Goal: Task Accomplishment & Management: Manage account settings

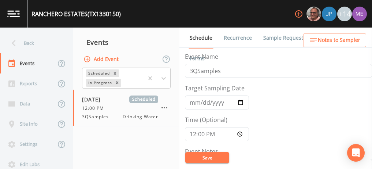
scroll to position [280, 0]
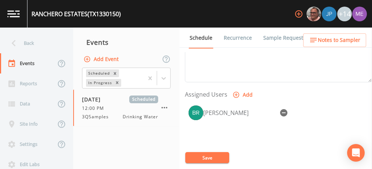
click at [268, 39] on link "Sample Requests" at bounding box center [284, 37] width 45 height 21
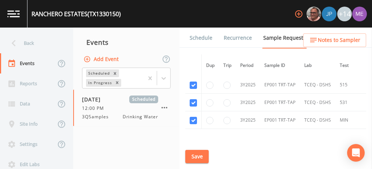
scroll to position [215, 0]
click at [193, 118] on input "checkbox" at bounding box center [193, 119] width 7 height 7
checkbox input "false"
click at [192, 100] on input "checkbox" at bounding box center [193, 102] width 7 height 7
checkbox input "false"
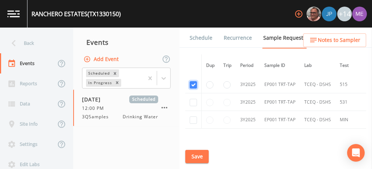
click at [193, 82] on input "checkbox" at bounding box center [193, 84] width 7 height 7
checkbox input "false"
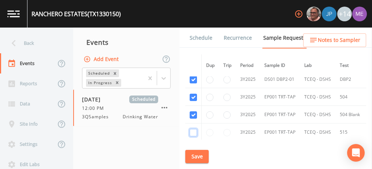
scroll to position [166, 0]
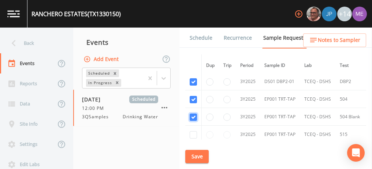
click at [192, 114] on input "checkbox" at bounding box center [193, 116] width 7 height 7
checkbox input "false"
click at [192, 96] on input "checkbox" at bounding box center [193, 99] width 7 height 7
checkbox input "false"
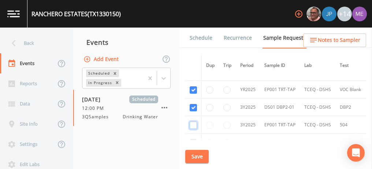
scroll to position [136, 0]
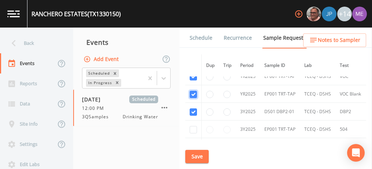
click at [194, 51] on input "checkbox" at bounding box center [193, 46] width 7 height 7
checkbox input "false"
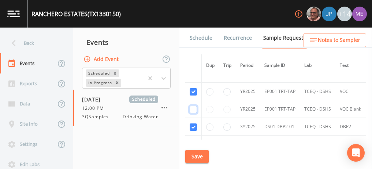
scroll to position [121, 0]
click at [192, 23] on input "checkbox" at bounding box center [193, 19] width 7 height 7
checkbox input "false"
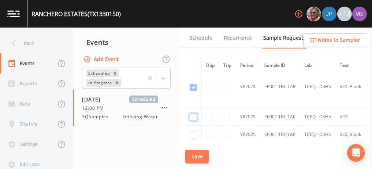
scroll to position [140, 0]
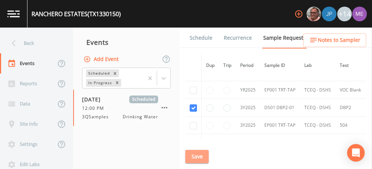
click at [204, 153] on button "Save" at bounding box center [196, 156] width 23 height 14
click at [196, 157] on button "Save" at bounding box center [196, 156] width 23 height 14
click at [191, 152] on button "Save" at bounding box center [196, 156] width 23 height 14
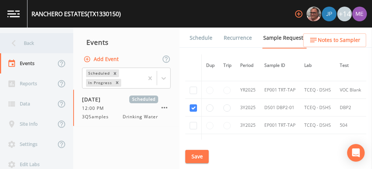
click at [29, 42] on div "Back" at bounding box center [33, 43] width 66 height 20
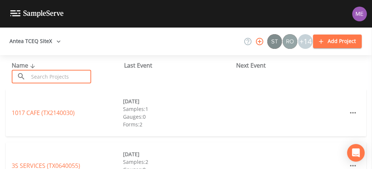
click at [58, 81] on input "text" at bounding box center [60, 77] width 63 height 14
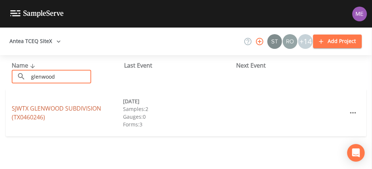
type input "glenwood"
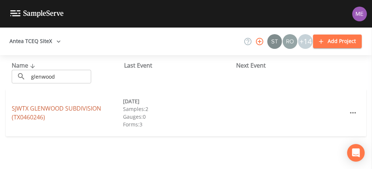
click at [34, 107] on link "[GEOGRAPHIC_DATA] (TX0460246)" at bounding box center [56, 112] width 89 height 17
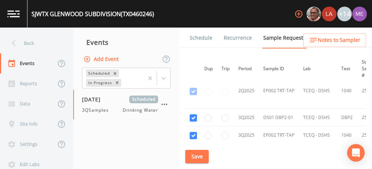
scroll to position [615, 2]
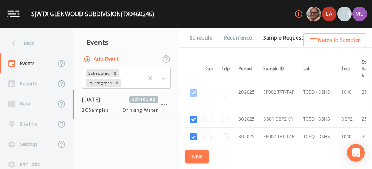
click at [193, 36] on link "Schedule" at bounding box center [201, 37] width 25 height 21
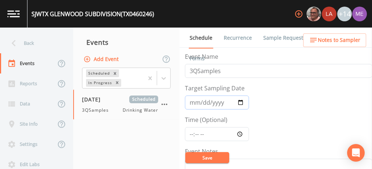
click at [195, 102] on input "[DATE]" at bounding box center [217, 102] width 64 height 14
type input "[DATE]"
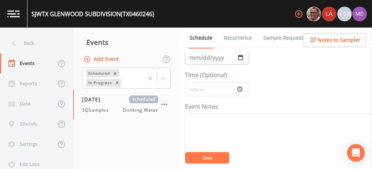
scroll to position [51, 0]
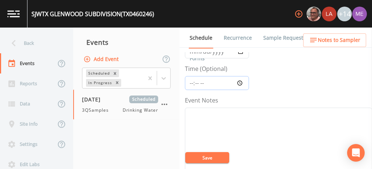
click at [191, 83] on input "Time (Optional)" at bounding box center [217, 83] width 64 height 14
type input "13:00"
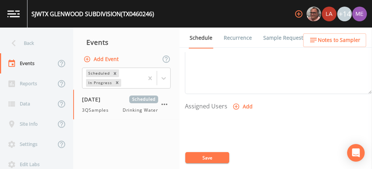
scroll to position [270, 0]
click at [237, 104] on icon "button" at bounding box center [236, 104] width 7 height 7
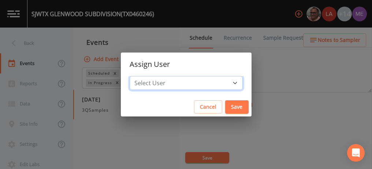
click at [224, 84] on select "Select User [PERSON_NAME] [PERSON_NAME] [PERSON_NAME] [PERSON_NAME] [PERSON_NAM…" at bounding box center [186, 83] width 113 height 14
select select "6518b6a0-c5fa-4d0f-8e3d-fc6e8623860b"
click at [141, 76] on select "Select User [PERSON_NAME] [PERSON_NAME] [PERSON_NAME] [PERSON_NAME] [PERSON_NAM…" at bounding box center [186, 83] width 113 height 14
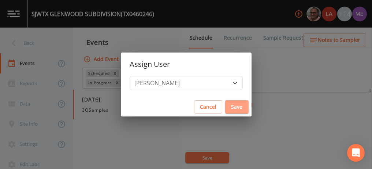
click at [225, 106] on button "Save" at bounding box center [236, 107] width 23 height 14
select select
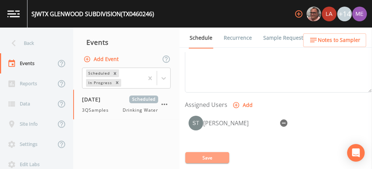
click at [207, 160] on button "Save" at bounding box center [207, 157] width 44 height 11
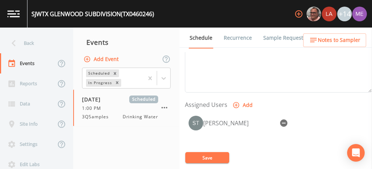
click at [274, 36] on link "Sample Requests" at bounding box center [284, 37] width 45 height 21
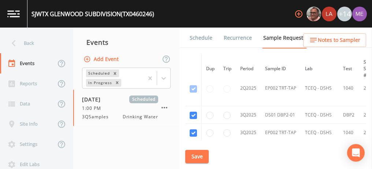
scroll to position [620, 0]
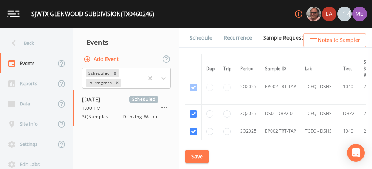
click at [208, 37] on link "Schedule" at bounding box center [201, 37] width 25 height 21
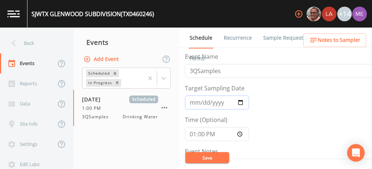
click at [202, 103] on input "[DATE]" at bounding box center [217, 102] width 64 height 14
type input "[DATE]"
click at [208, 155] on button "Save" at bounding box center [207, 157] width 44 height 11
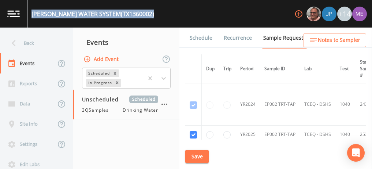
scroll to position [66, 0]
